Goal: Entertainment & Leisure: Browse casually

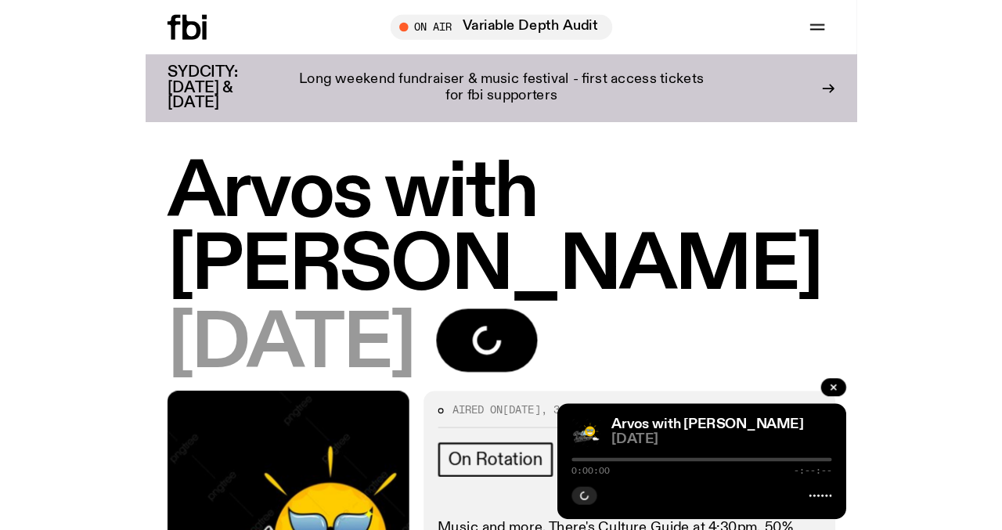
scroll to position [441, 0]
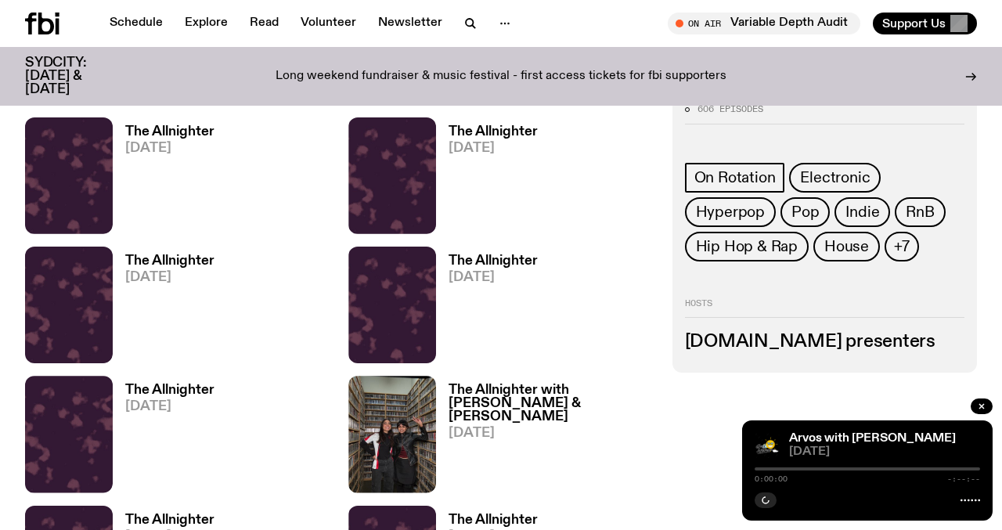
scroll to position [836, 0]
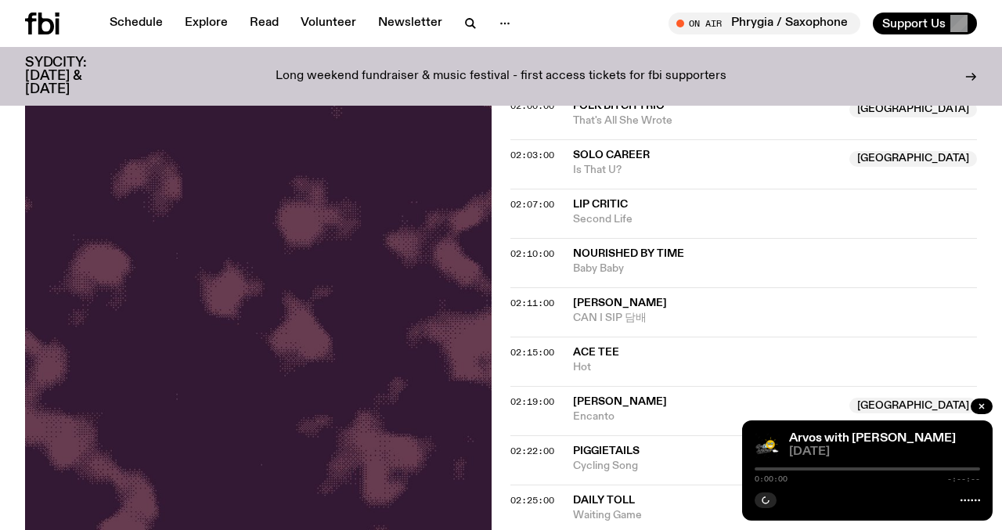
scroll to position [458, 0]
